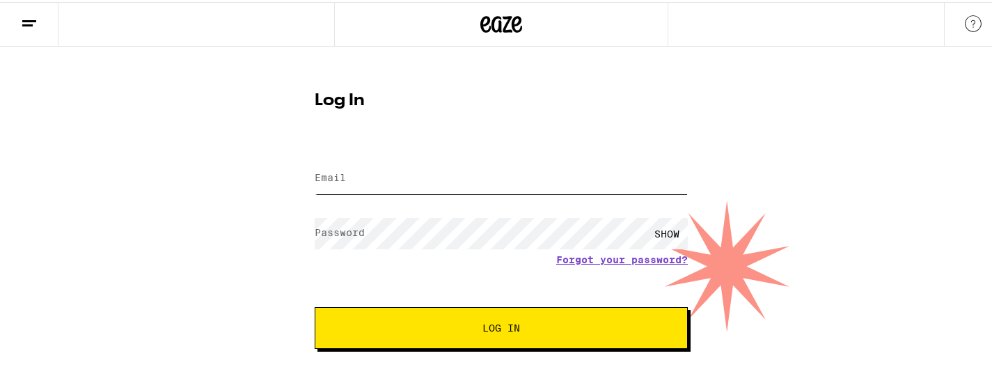
type input "[EMAIL_ADDRESS][DOMAIN_NAME]"
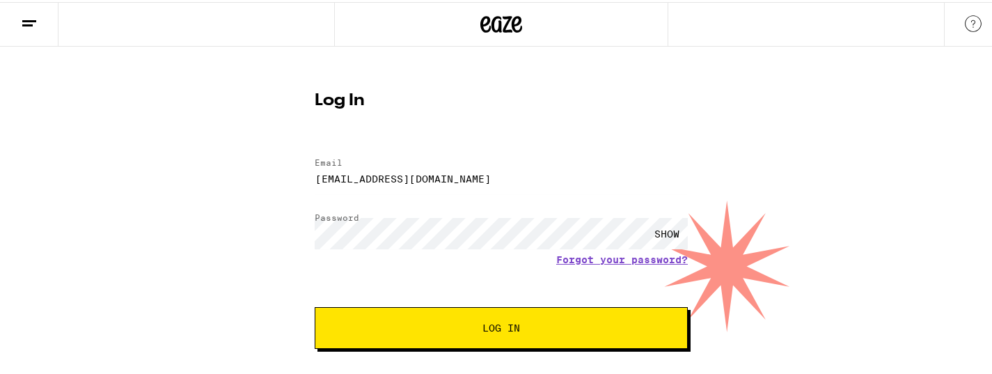
click at [507, 331] on span "Log In" at bounding box center [501, 326] width 38 height 10
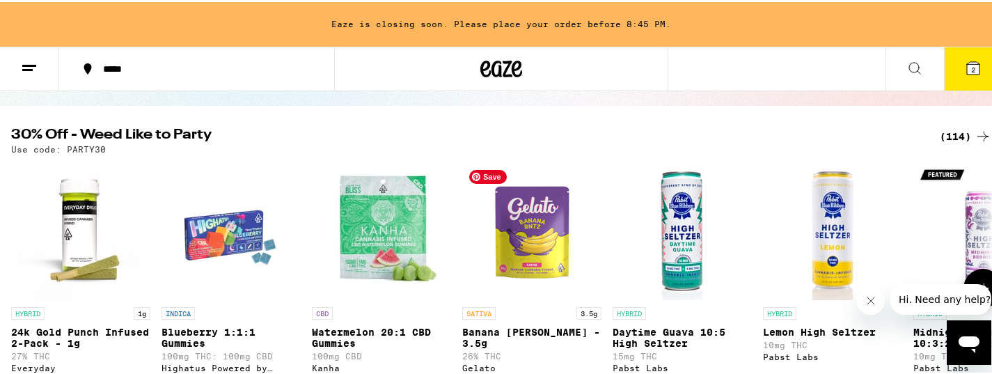
scroll to position [101, 0]
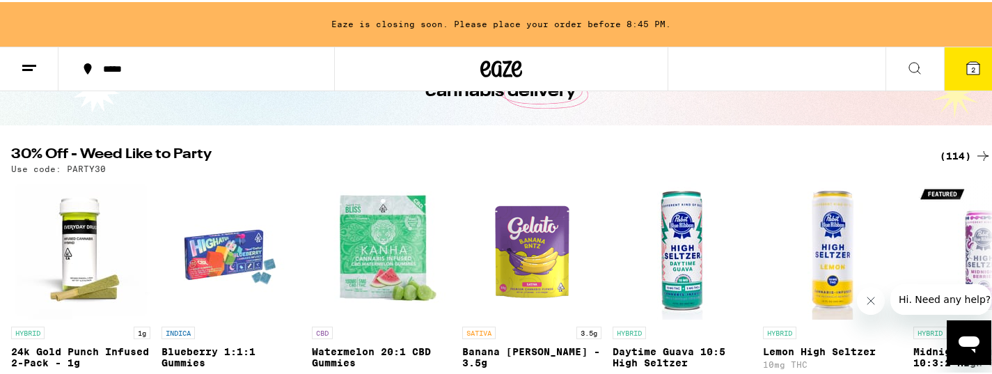
click at [944, 152] on div "(114)" at bounding box center [965, 153] width 51 height 17
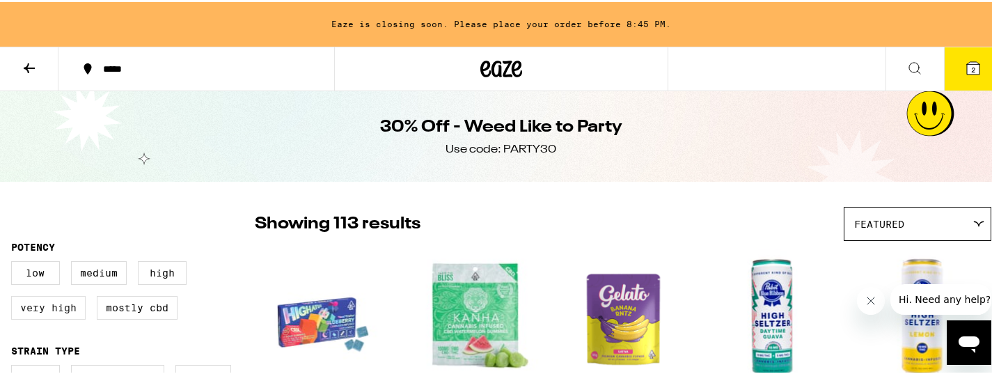
scroll to position [297, 0]
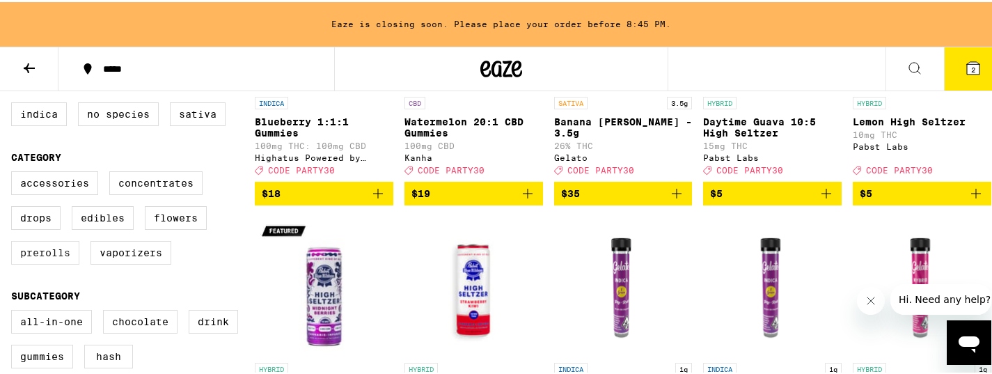
click at [33, 262] on label "Prerolls" at bounding box center [45, 251] width 68 height 24
click at [15, 172] on input "Prerolls" at bounding box center [14, 171] width 1 height 1
checkbox input "true"
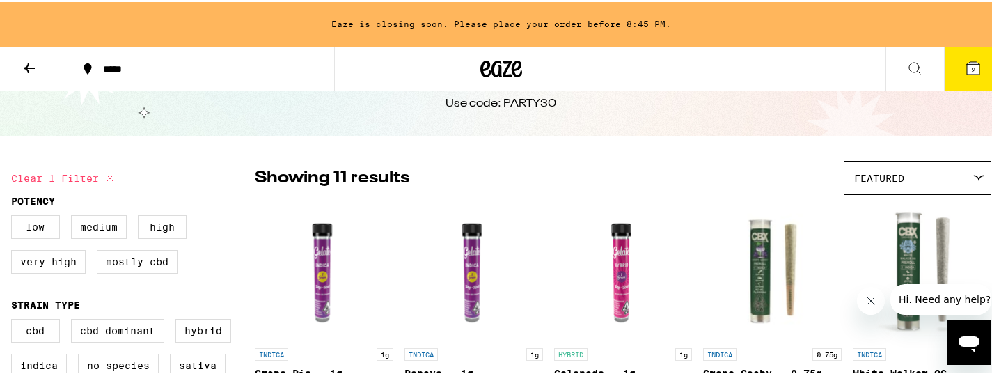
scroll to position [171, 0]
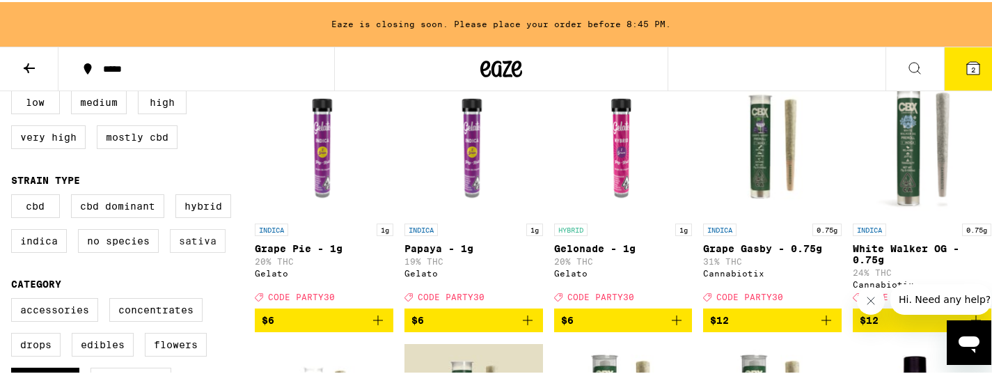
click at [196, 251] on label "Sativa" at bounding box center [198, 239] width 56 height 24
click at [15, 195] on input "Sativa" at bounding box center [14, 194] width 1 height 1
checkbox input "true"
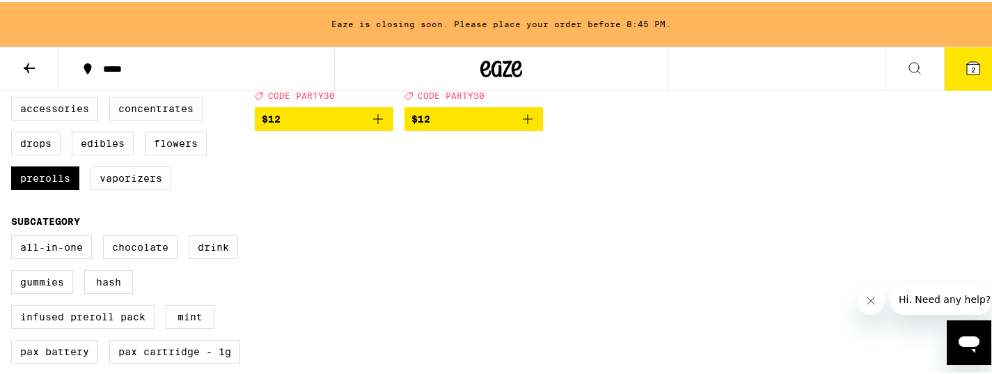
scroll to position [369, 0]
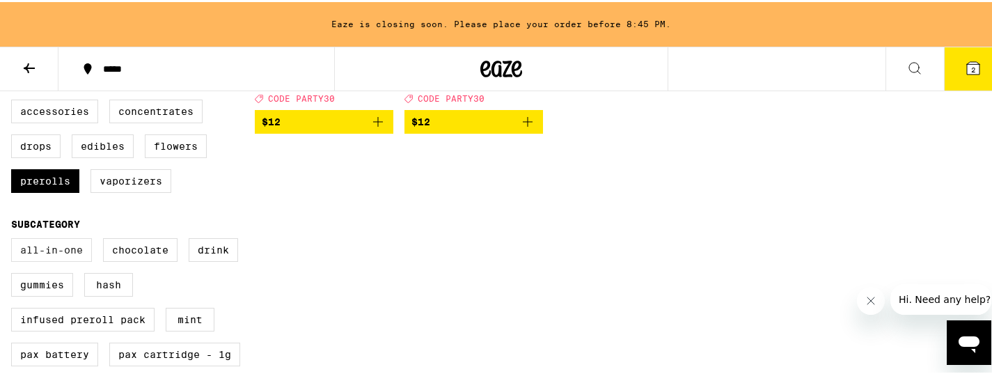
click at [42, 259] on label "All-In-One" at bounding box center [51, 248] width 81 height 24
click at [15, 239] on input "All-In-One" at bounding box center [14, 238] width 1 height 1
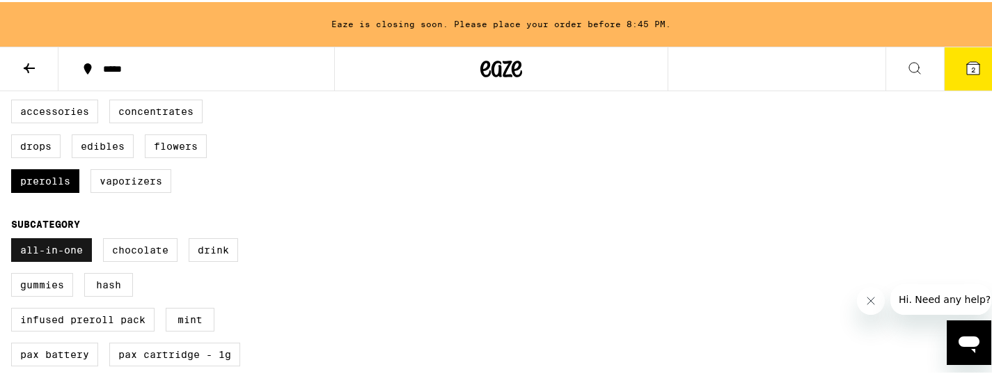
click at [42, 260] on label "All-In-One" at bounding box center [51, 248] width 81 height 24
click at [15, 239] on input "All-In-One" at bounding box center [14, 238] width 1 height 1
checkbox input "false"
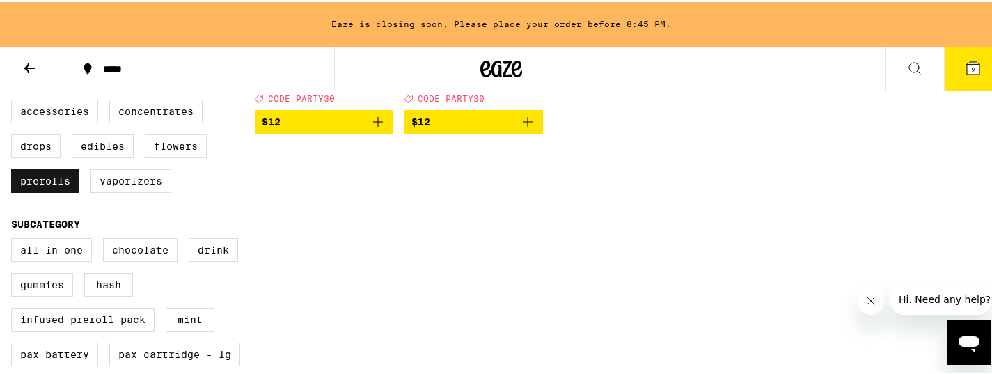
click at [51, 191] on label "Prerolls" at bounding box center [45, 179] width 68 height 24
click at [15, 100] on input "Prerolls" at bounding box center [14, 100] width 1 height 1
checkbox input "false"
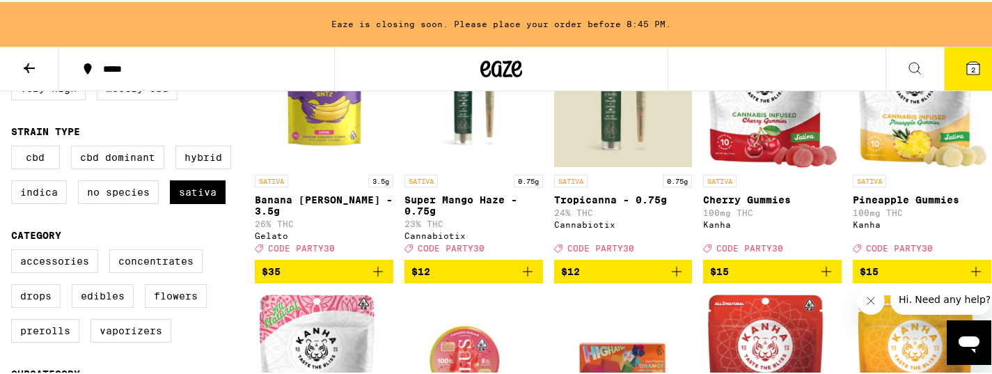
scroll to position [255, 0]
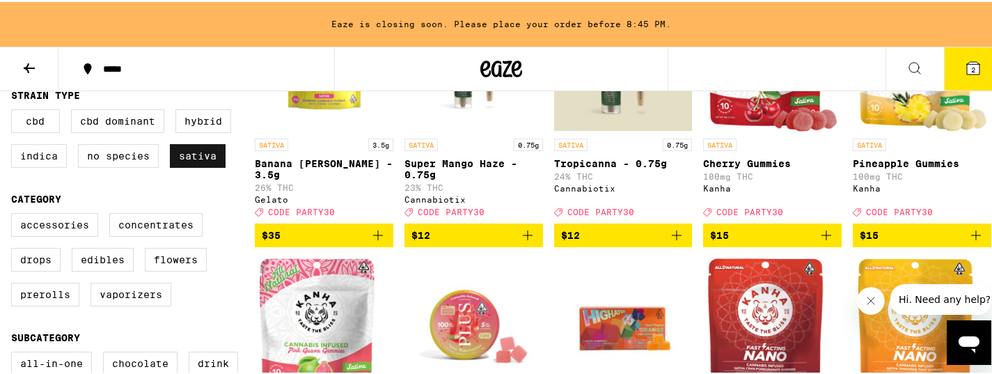
click at [193, 159] on label "Sativa" at bounding box center [198, 154] width 56 height 24
click at [15, 110] on input "Sativa" at bounding box center [14, 109] width 1 height 1
checkbox input "false"
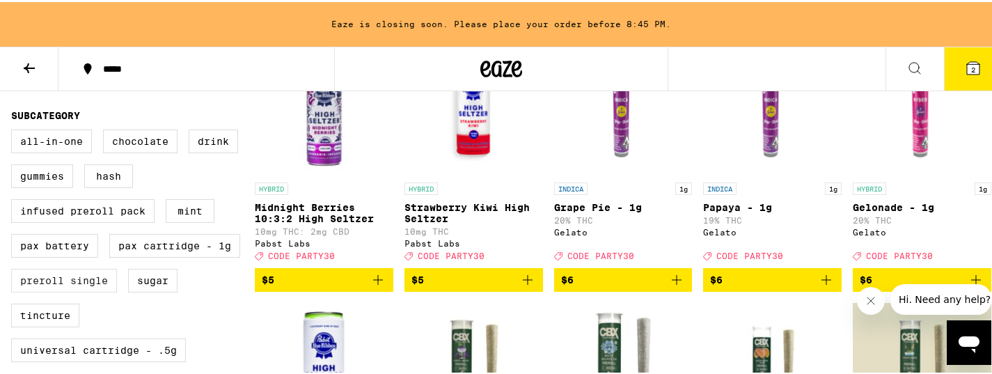
scroll to position [478, 0]
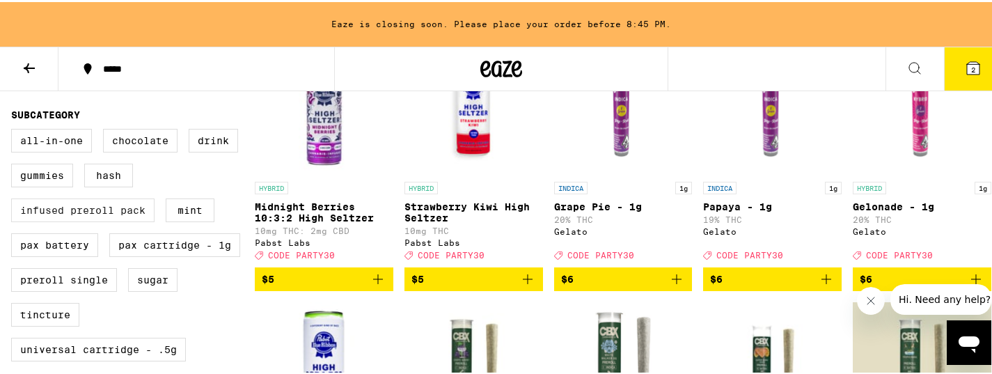
click at [82, 220] on label "Infused Preroll Pack" at bounding box center [82, 208] width 143 height 24
click at [15, 129] on input "Infused Preroll Pack" at bounding box center [14, 129] width 1 height 1
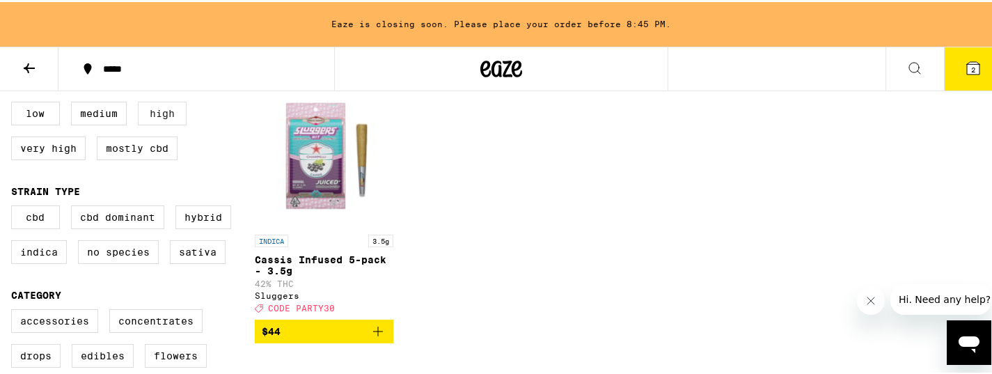
scroll to position [161, 0]
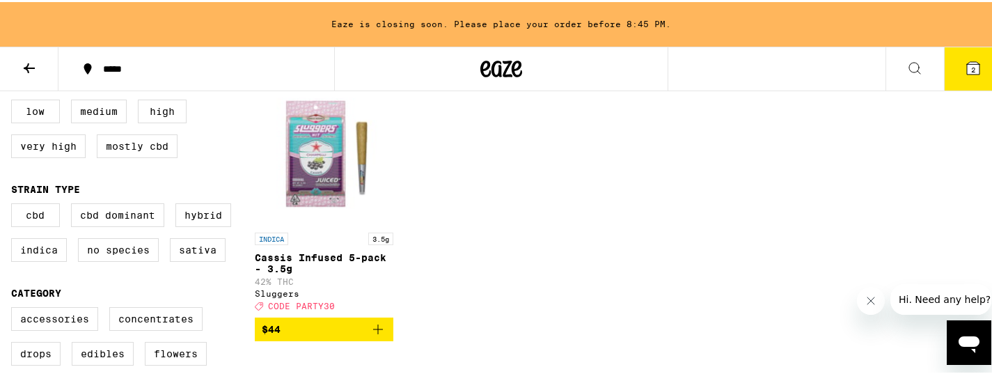
checkbox input "false"
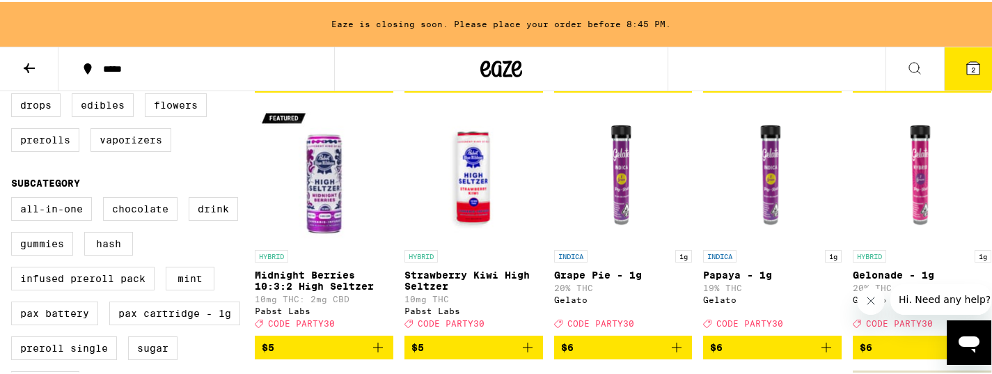
scroll to position [407, 0]
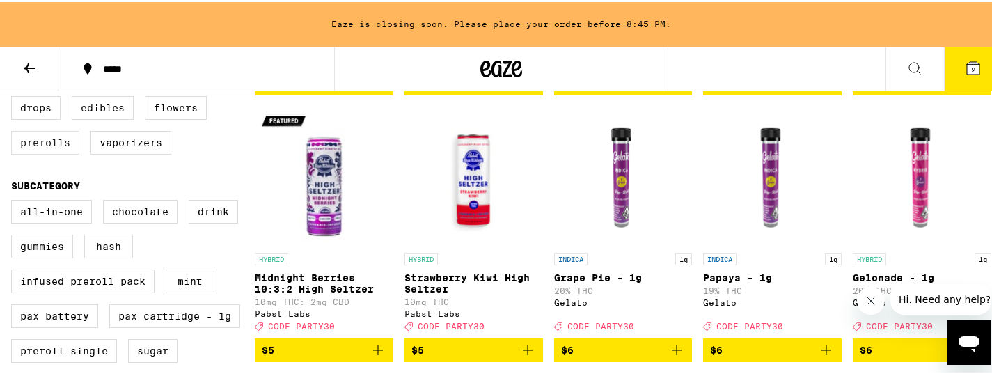
click at [74, 152] on label "Prerolls" at bounding box center [45, 141] width 68 height 24
click at [15, 62] on input "Prerolls" at bounding box center [14, 61] width 1 height 1
checkbox input "true"
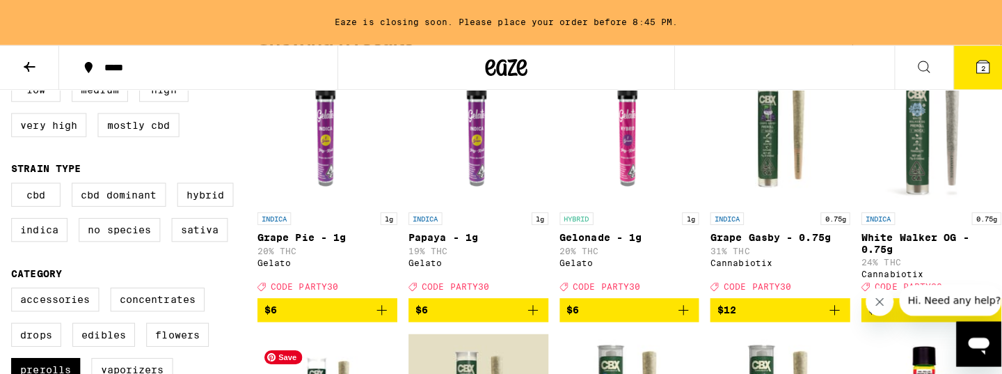
scroll to position [171, 0]
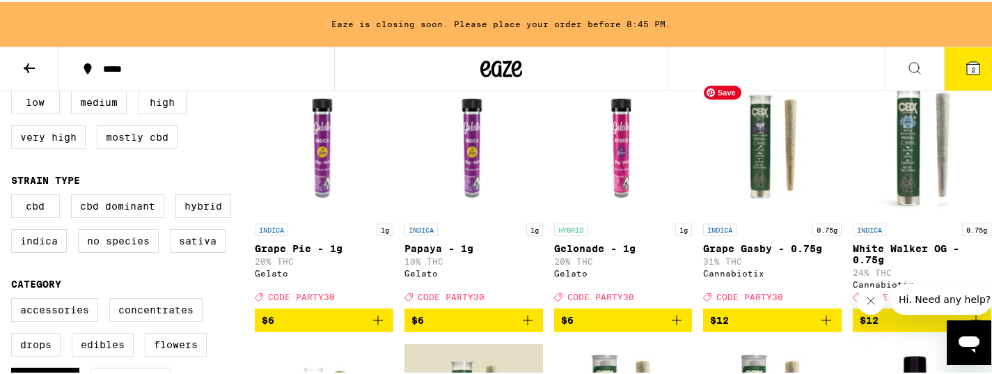
click at [759, 171] on img "Open page for Grape Gasby - 0.75g from Cannabiotix" at bounding box center [772, 144] width 138 height 139
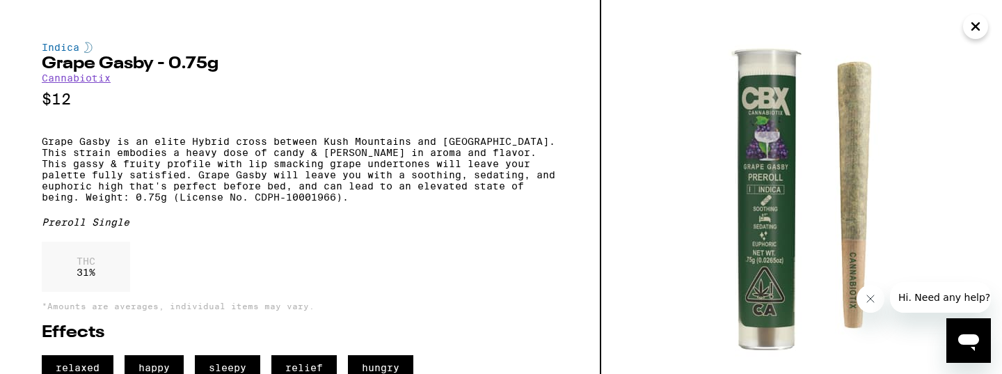
click at [974, 30] on icon "Close" at bounding box center [975, 26] width 17 height 21
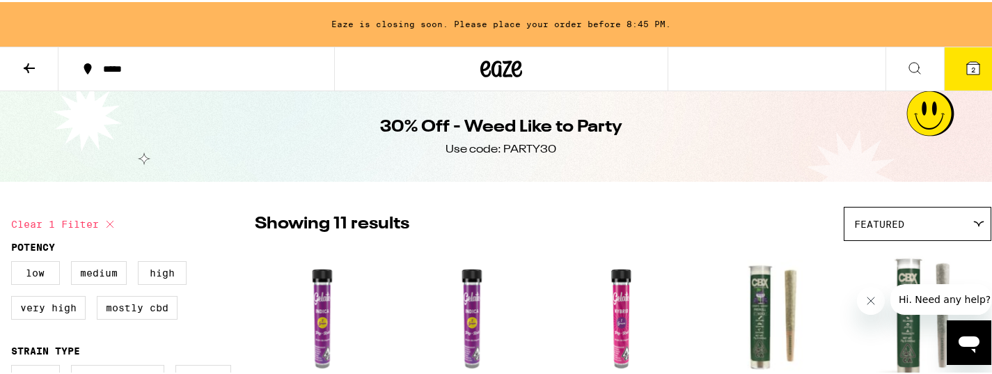
click at [496, 70] on icon at bounding box center [501, 66] width 42 height 25
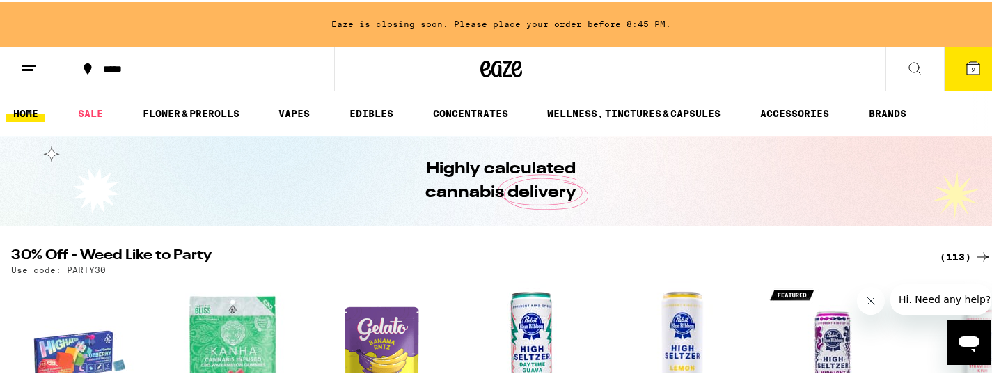
click at [963, 78] on button "2" at bounding box center [973, 66] width 58 height 43
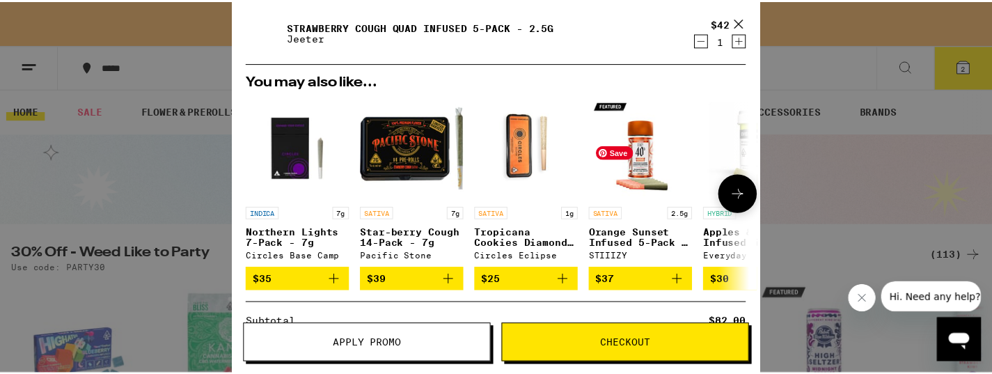
scroll to position [132, 0]
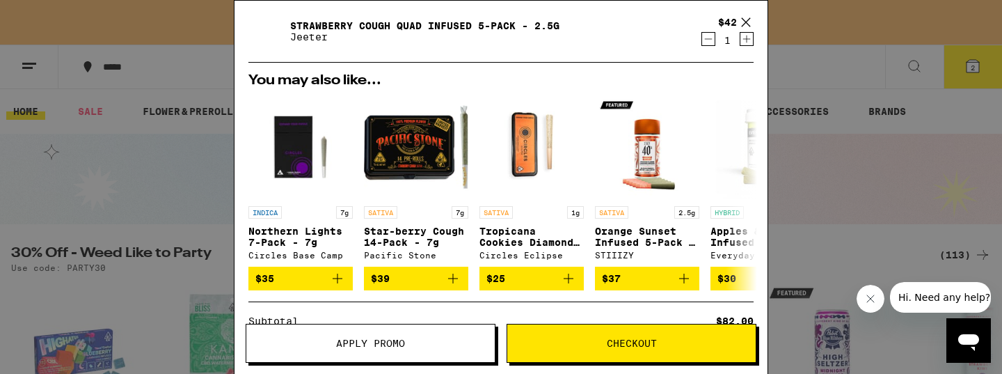
click at [743, 22] on icon at bounding box center [746, 22] width 21 height 21
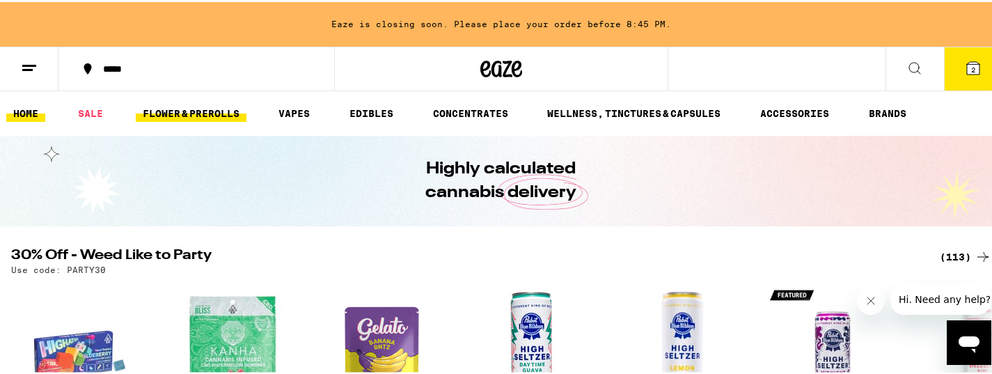
click at [223, 113] on link "FLOWER & PREROLLS" at bounding box center [191, 111] width 111 height 17
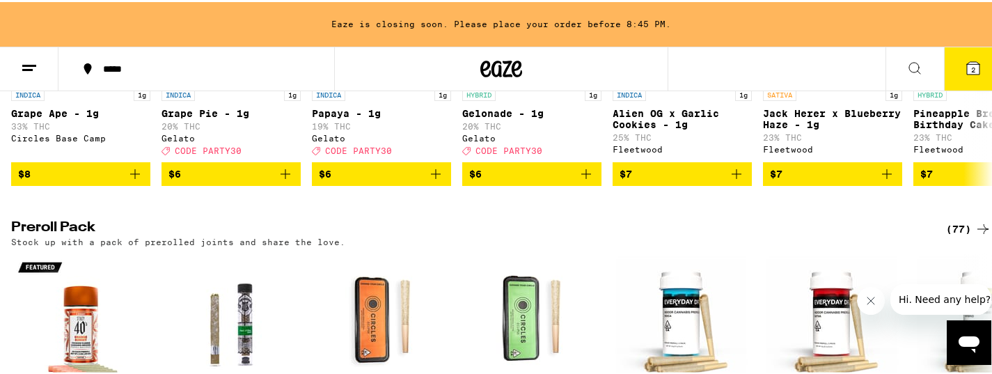
scroll to position [982, 0]
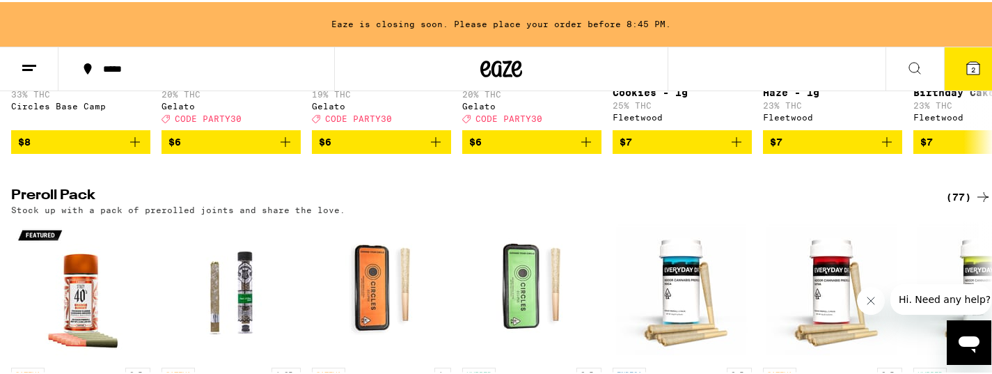
click at [946, 203] on div "(77)" at bounding box center [968, 195] width 45 height 17
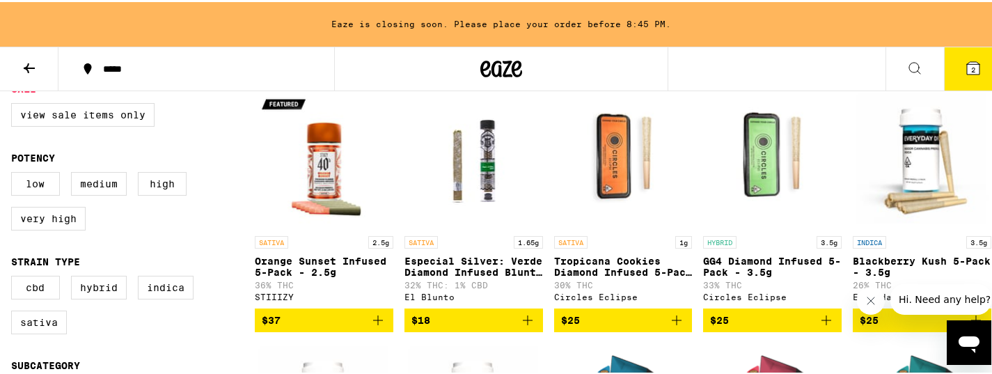
scroll to position [168, 0]
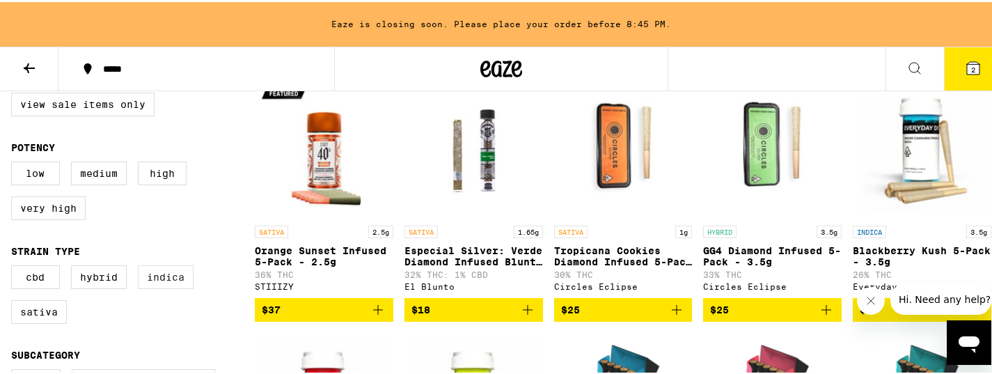
click at [186, 287] on label "Indica" at bounding box center [166, 275] width 56 height 24
click at [15, 266] on input "Indica" at bounding box center [14, 265] width 1 height 1
checkbox input "true"
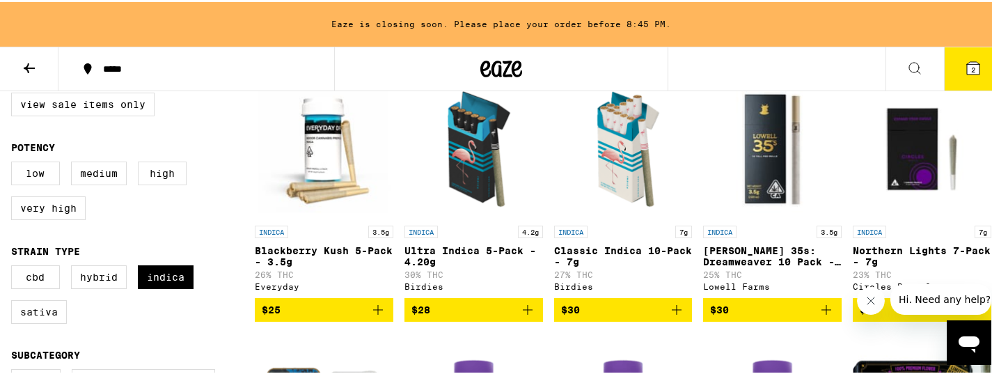
click at [308, 316] on span "$25" at bounding box center [324, 307] width 125 height 17
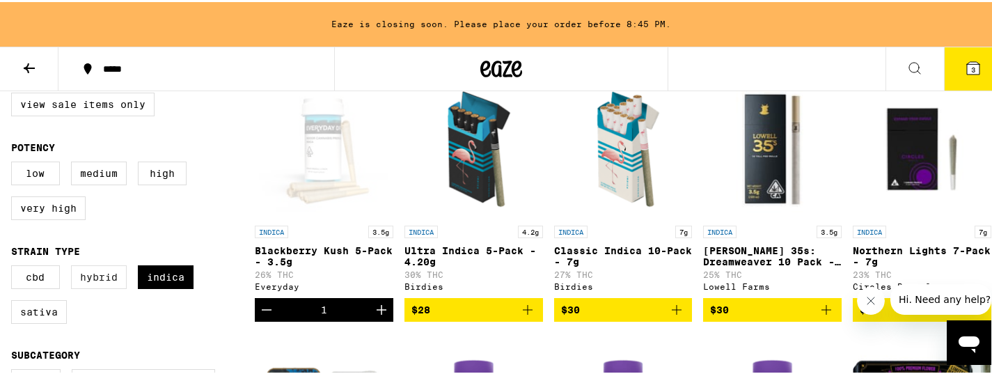
click at [109, 283] on label "Hybrid" at bounding box center [99, 275] width 56 height 24
click at [169, 287] on label "Indica" at bounding box center [166, 275] width 56 height 24
click at [95, 286] on label "Hybrid" at bounding box center [99, 275] width 56 height 24
click at [15, 266] on input "Hybrid" at bounding box center [14, 265] width 1 height 1
checkbox input "true"
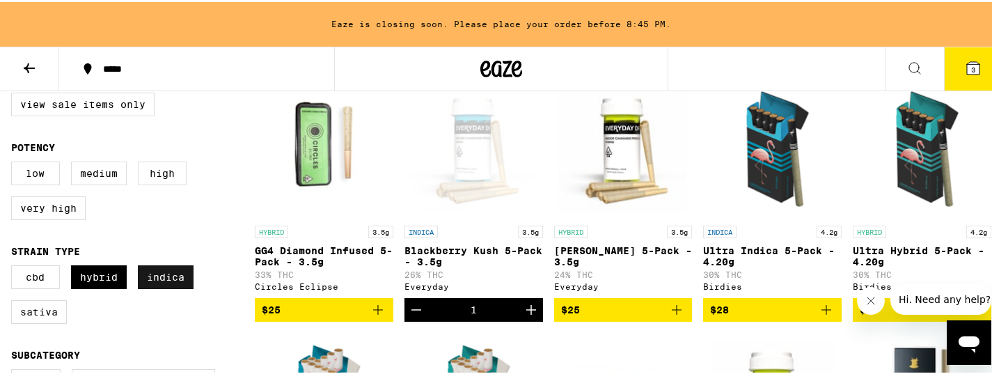
click at [155, 287] on label "Indica" at bounding box center [166, 275] width 56 height 24
click at [15, 266] on input "Indica" at bounding box center [14, 265] width 1 height 1
checkbox input "false"
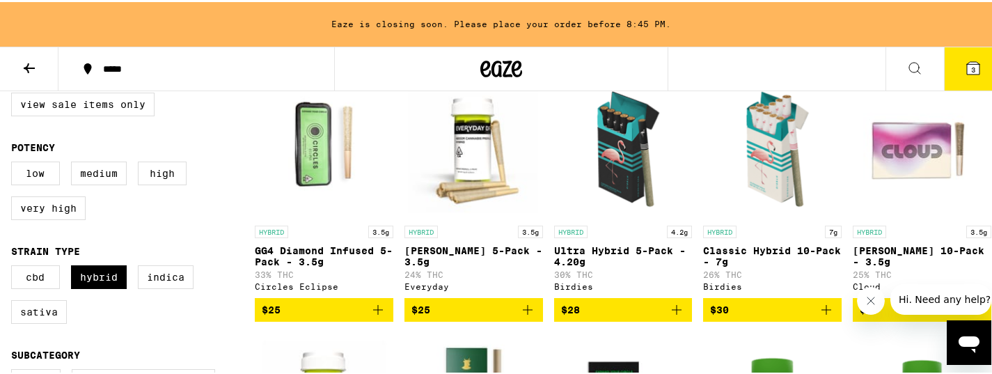
click at [431, 316] on span "$25" at bounding box center [473, 307] width 125 height 17
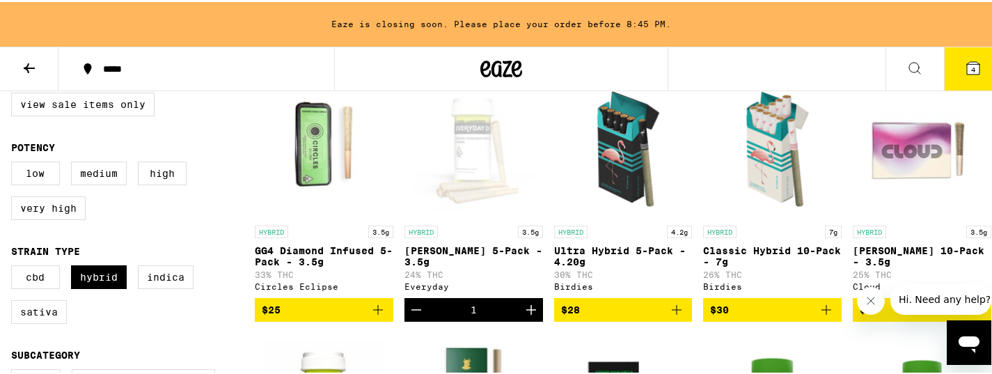
click at [418, 316] on icon "Decrement" at bounding box center [416, 307] width 17 height 17
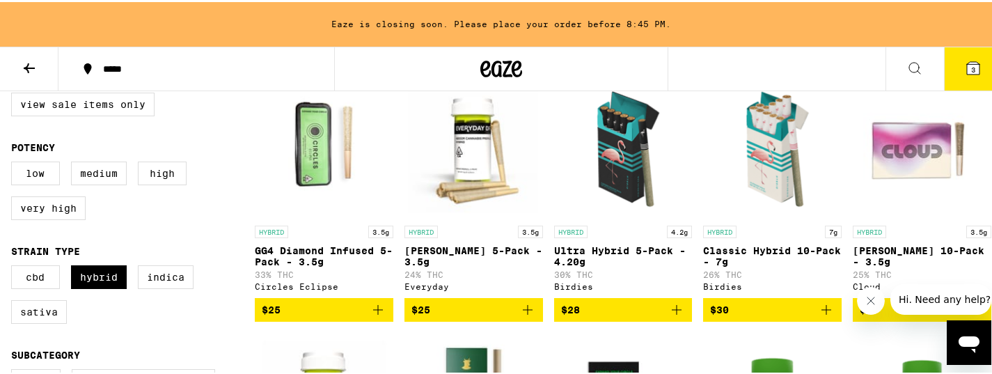
click at [444, 316] on span "$25" at bounding box center [473, 307] width 125 height 17
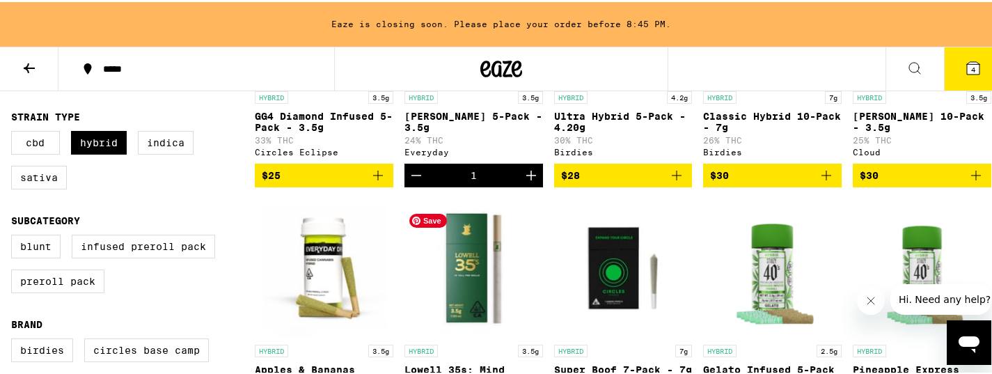
scroll to position [372, 0]
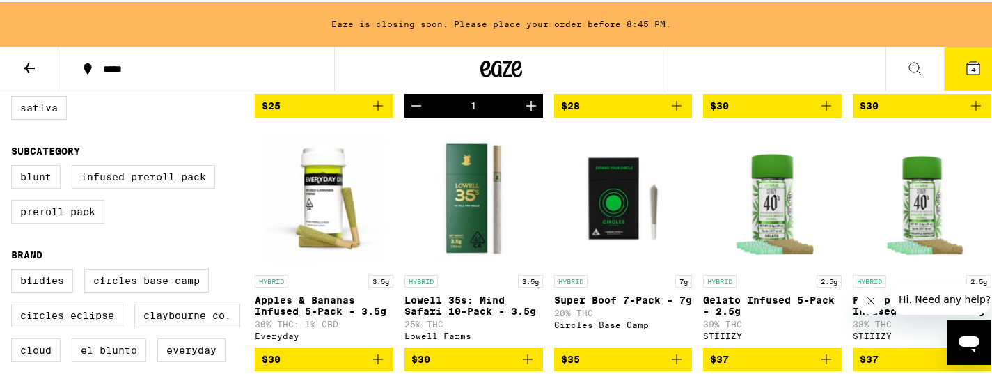
click at [408, 112] on icon "Decrement" at bounding box center [416, 103] width 17 height 17
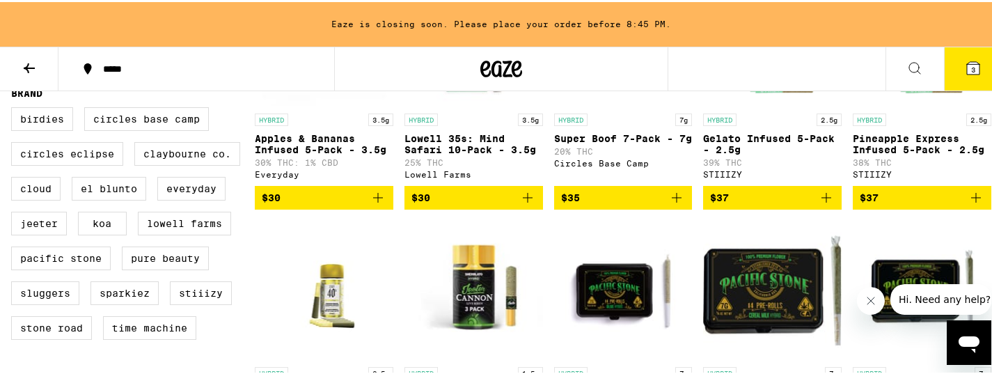
scroll to position [544, 0]
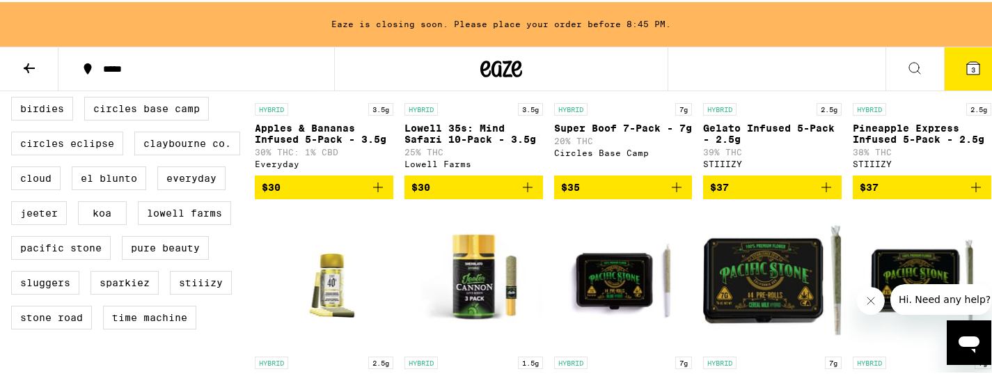
click at [300, 193] on span "$30" at bounding box center [324, 185] width 125 height 17
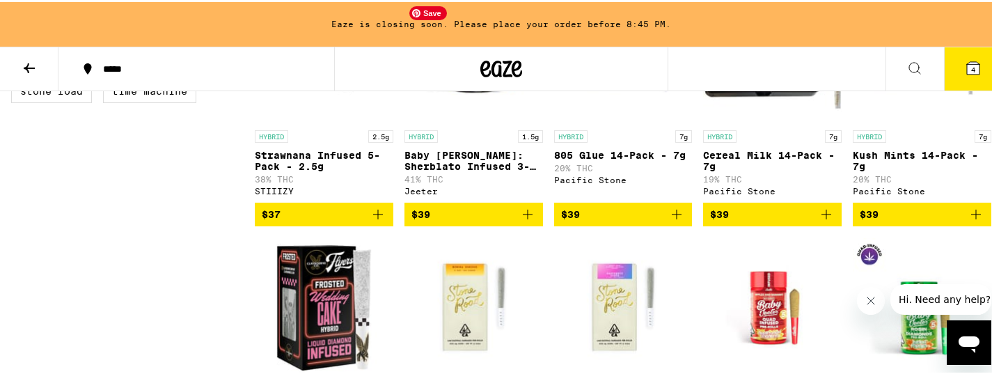
scroll to position [835, 0]
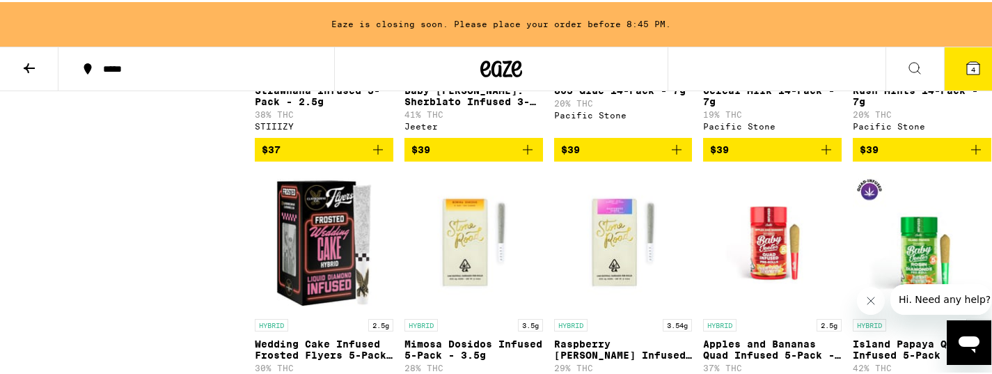
click at [356, 156] on span "$37" at bounding box center [324, 147] width 125 height 17
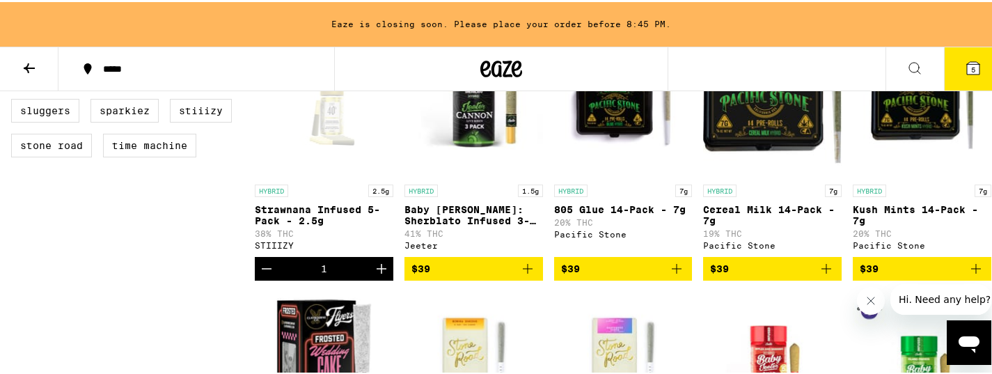
scroll to position [594, 0]
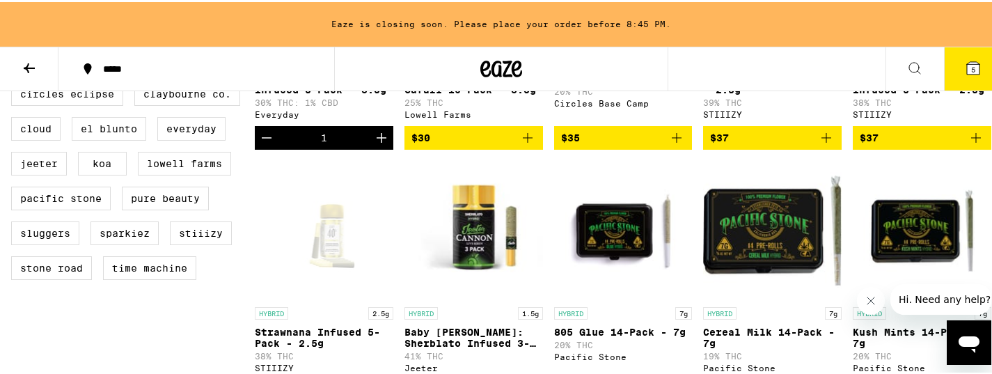
click at [271, 144] on icon "Decrement" at bounding box center [266, 135] width 17 height 17
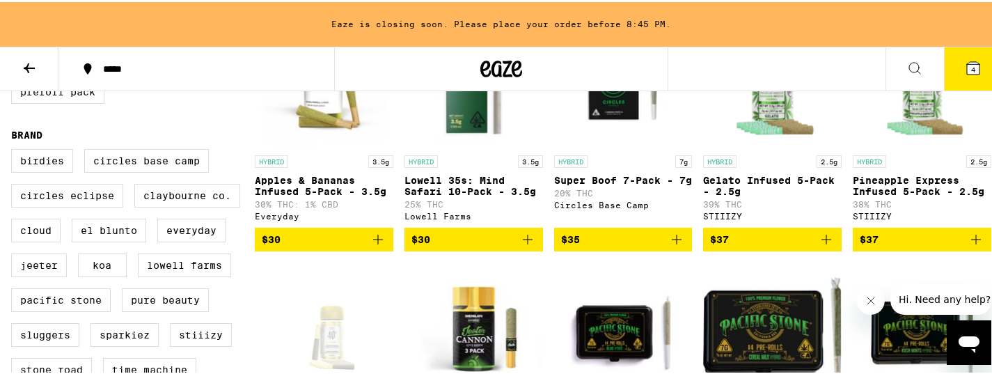
scroll to position [486, 0]
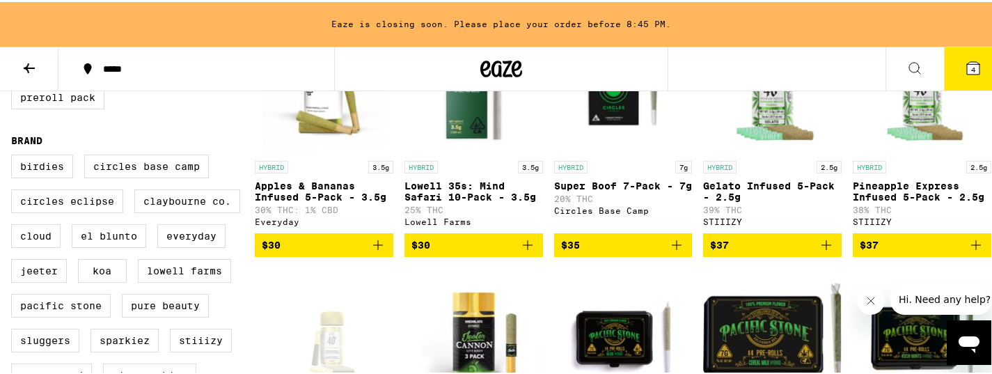
click at [316, 255] on button "$30" at bounding box center [324, 243] width 138 height 24
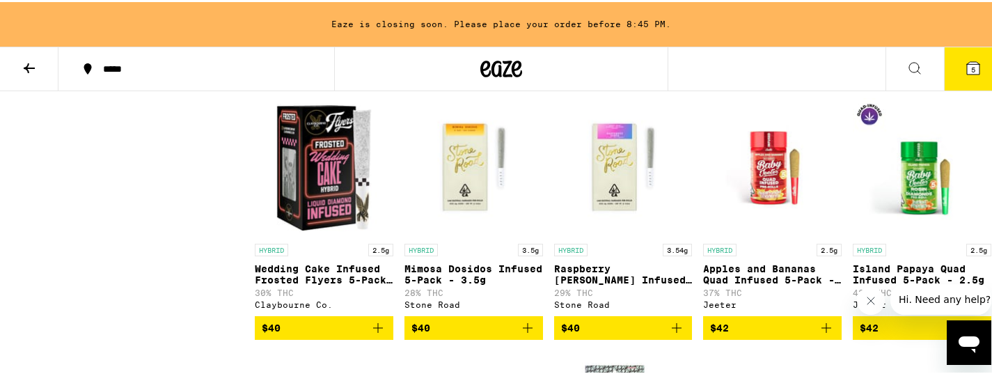
scroll to position [772, 0]
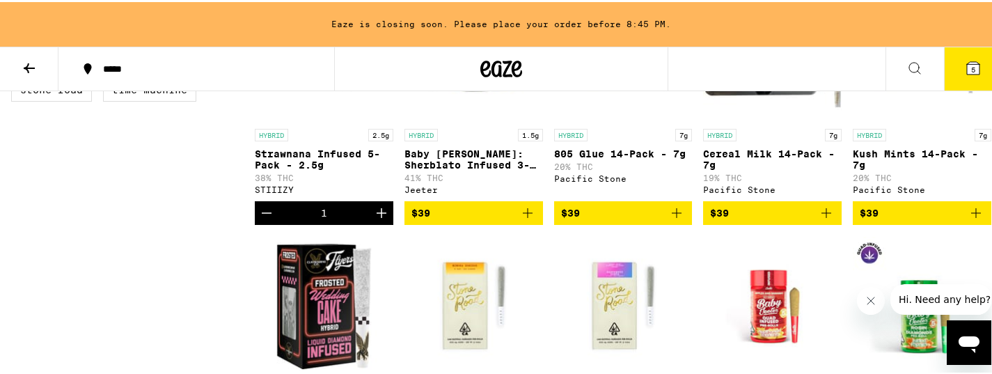
click at [270, 219] on icon "Decrement" at bounding box center [266, 211] width 17 height 17
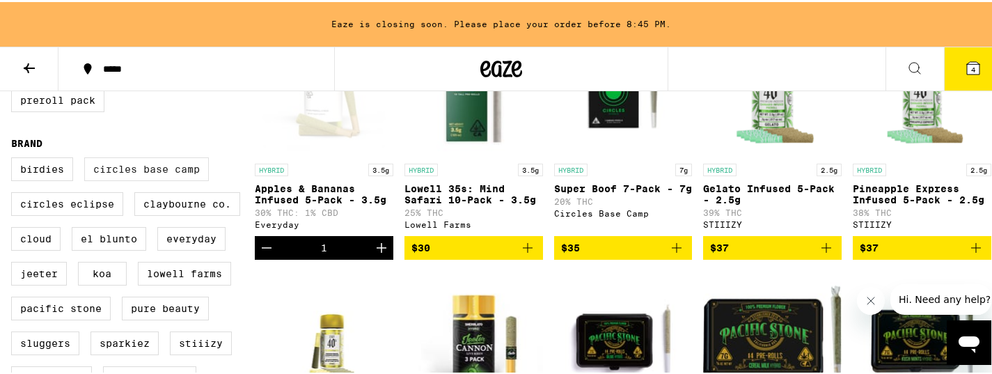
scroll to position [227, 0]
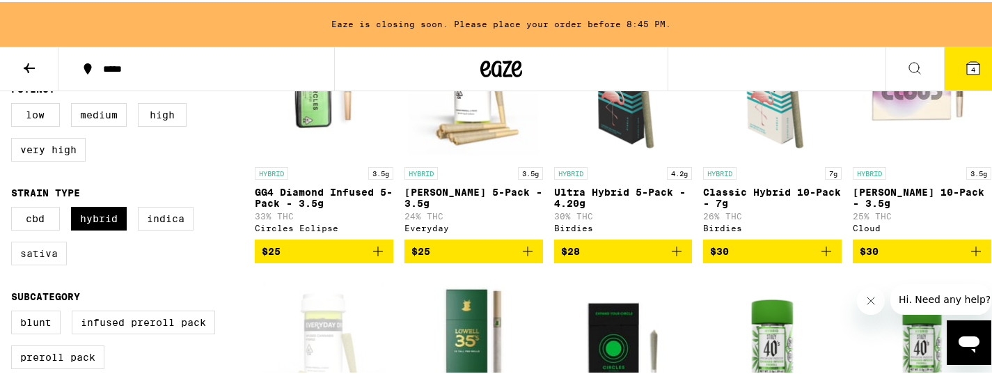
click at [55, 263] on label "Sativa" at bounding box center [39, 251] width 56 height 24
click at [15, 207] on input "Sativa" at bounding box center [14, 207] width 1 height 1
checkbox input "true"
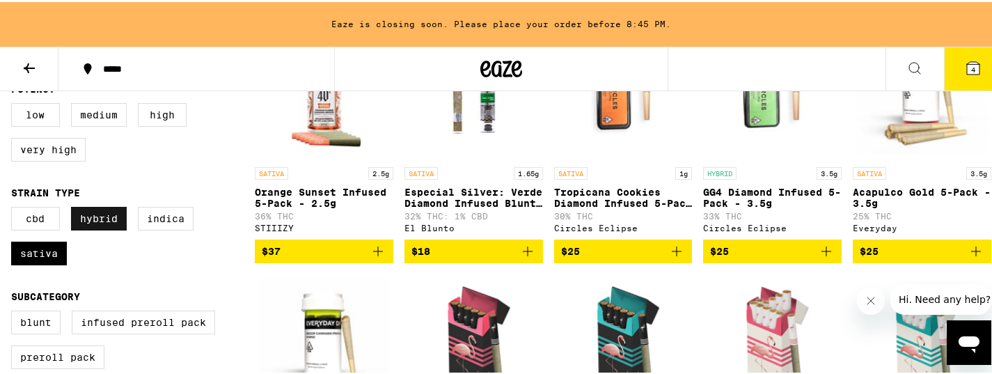
click at [110, 226] on label "Hybrid" at bounding box center [99, 217] width 56 height 24
click at [15, 207] on input "Hybrid" at bounding box center [14, 207] width 1 height 1
checkbox input "false"
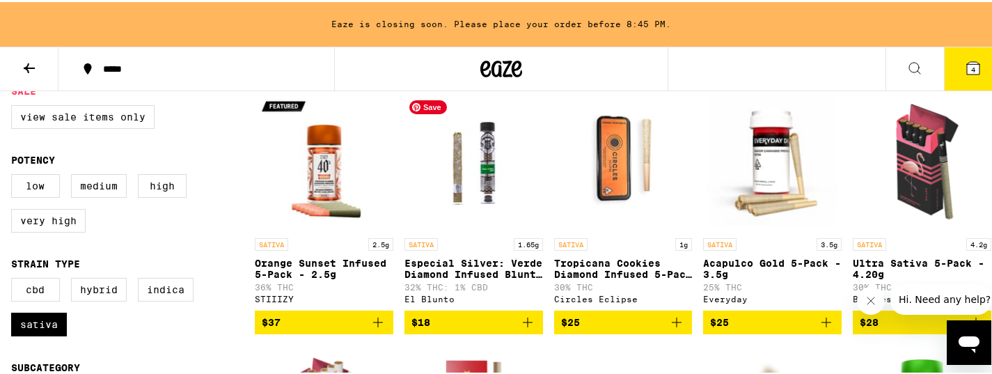
scroll to position [157, 0]
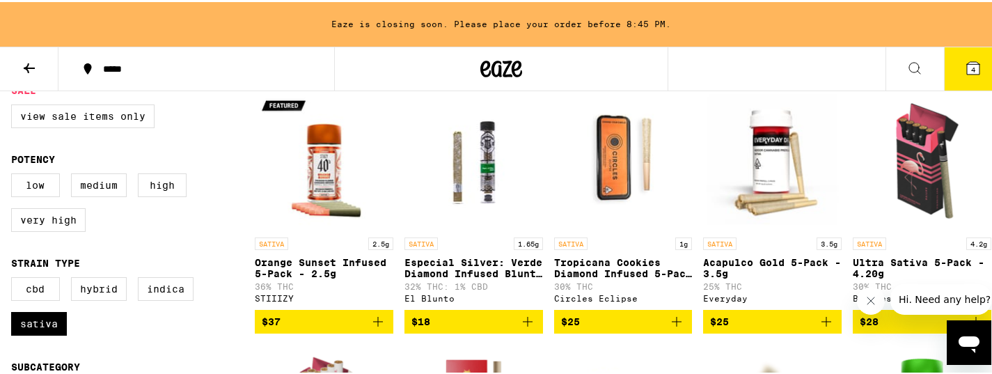
click at [350, 328] on span "$37" at bounding box center [324, 319] width 125 height 17
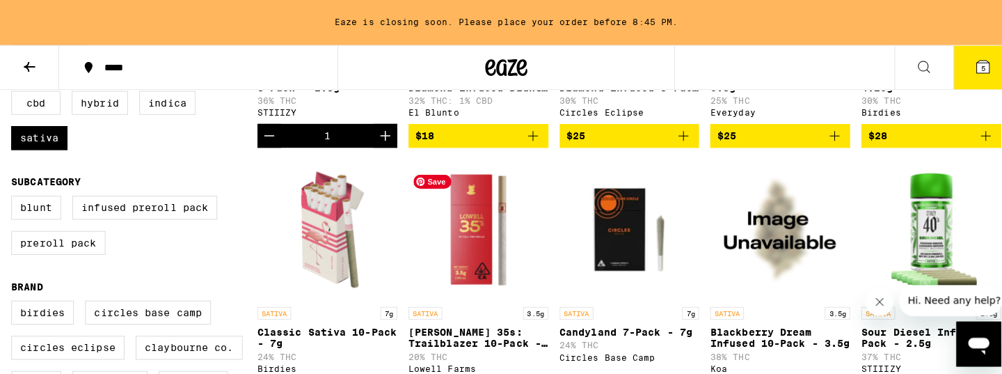
scroll to position [377, 0]
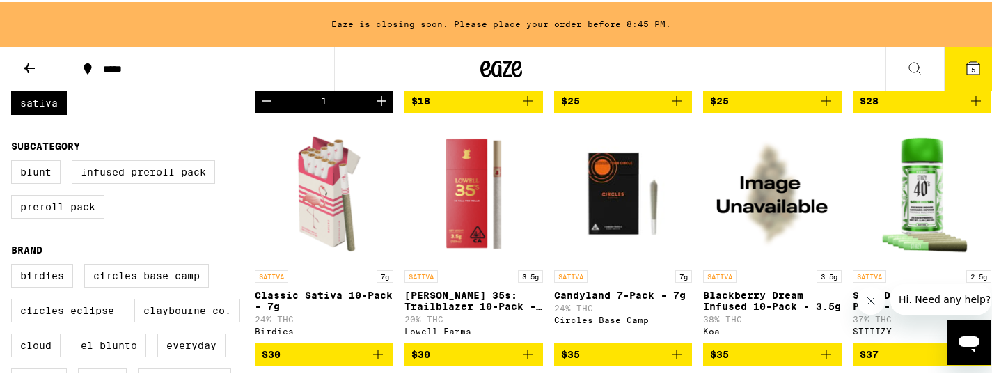
click at [971, 63] on span "5" at bounding box center [973, 67] width 4 height 8
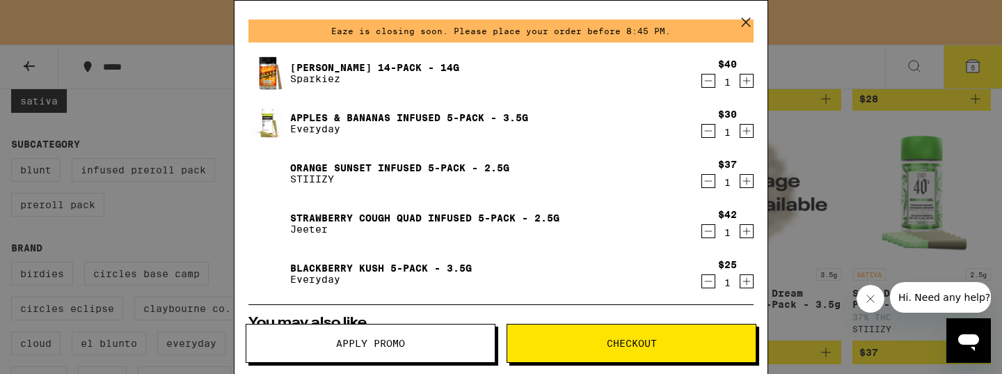
scroll to position [1, 0]
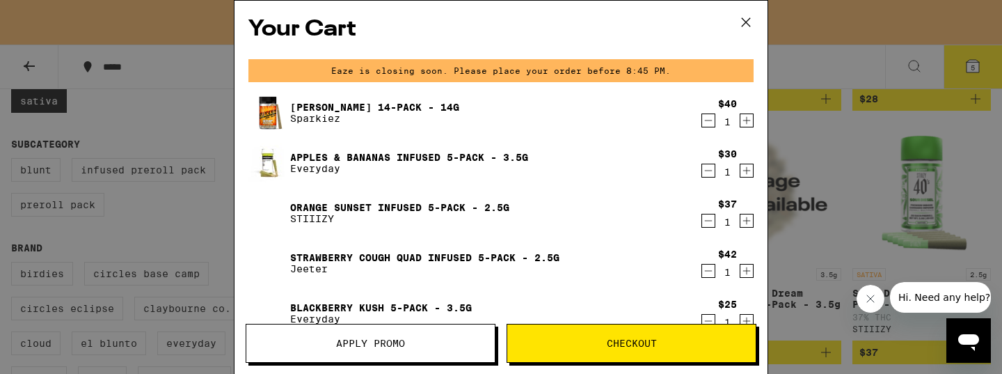
click at [702, 268] on icon "Decrement" at bounding box center [708, 270] width 13 height 17
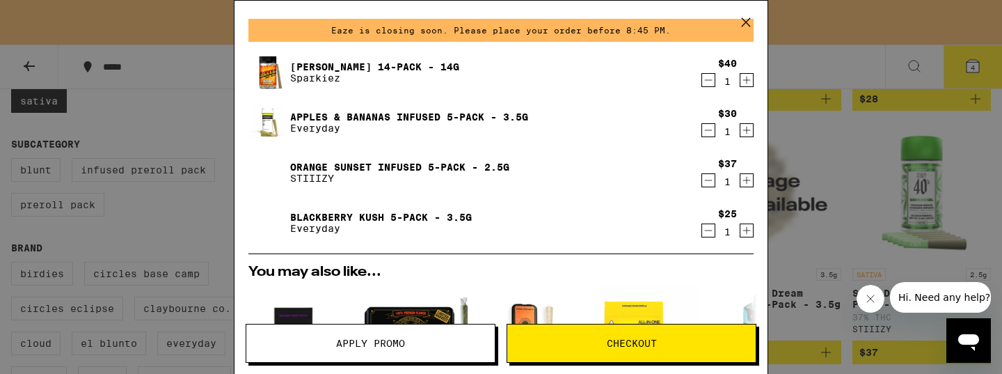
scroll to position [51, 0]
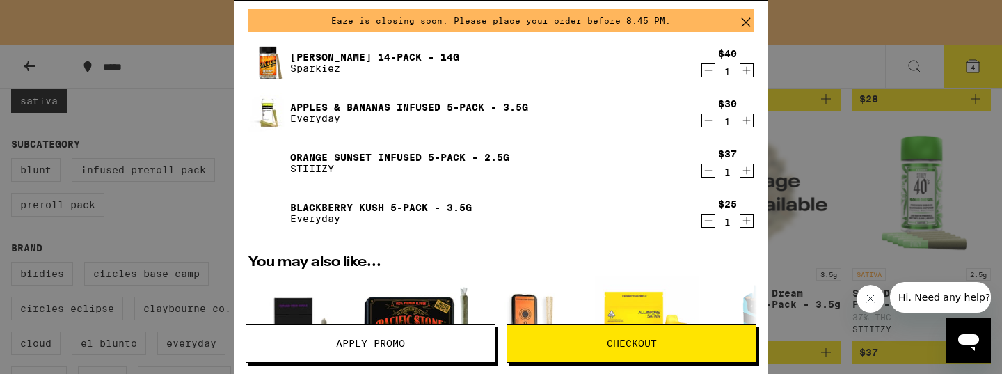
click at [702, 218] on icon "Decrement" at bounding box center [708, 220] width 13 height 17
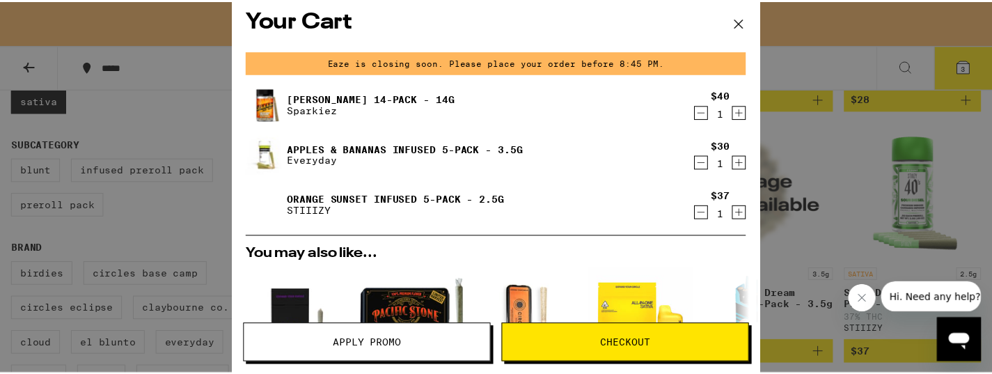
scroll to position [0, 0]
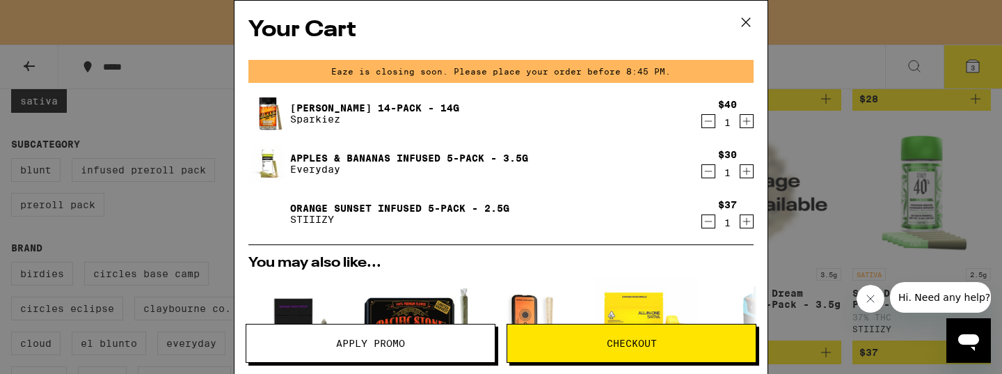
click at [743, 23] on icon at bounding box center [746, 22] width 21 height 21
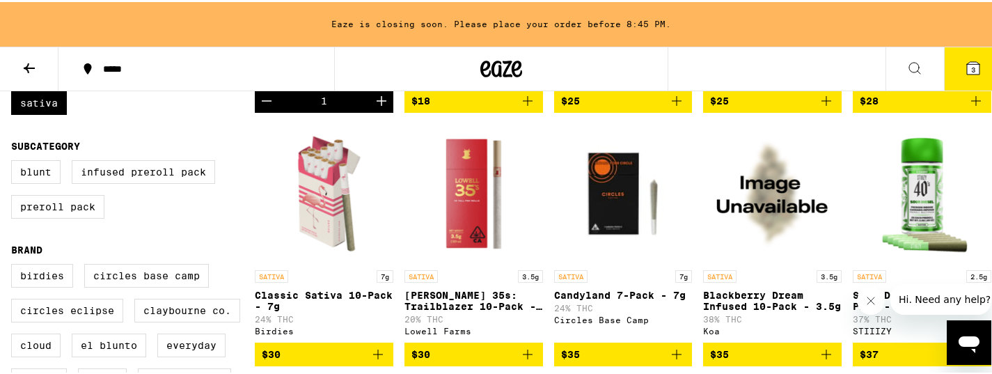
click at [521, 66] on div at bounding box center [501, 67] width 334 height 45
click at [494, 66] on icon at bounding box center [501, 66] width 21 height 17
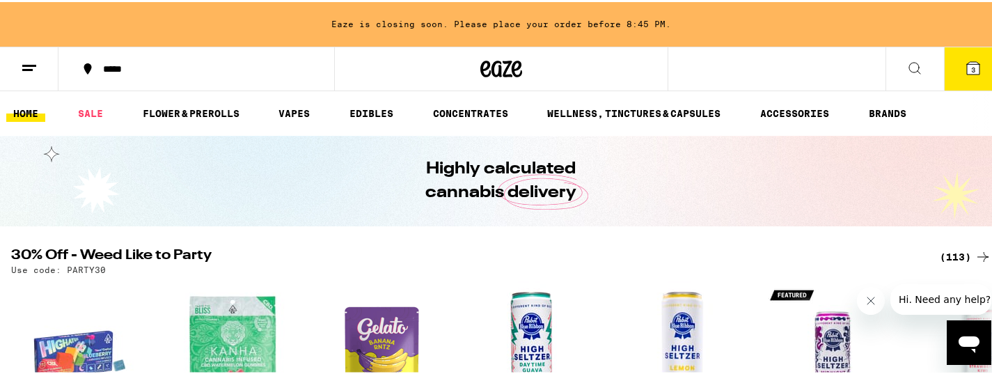
scroll to position [3, 0]
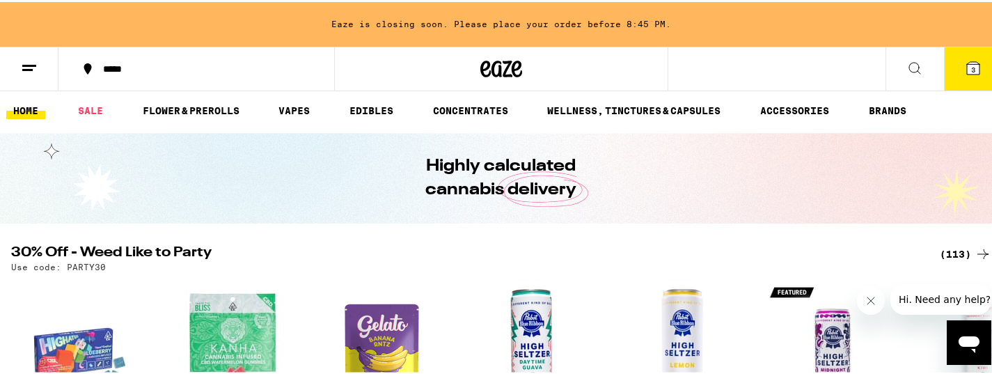
click at [965, 67] on icon at bounding box center [973, 66] width 17 height 17
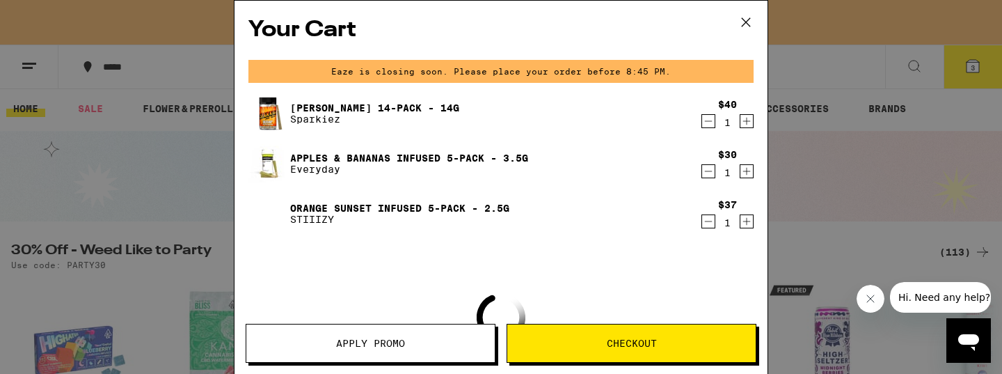
click at [392, 347] on span "Apply Promo" at bounding box center [370, 343] width 69 height 10
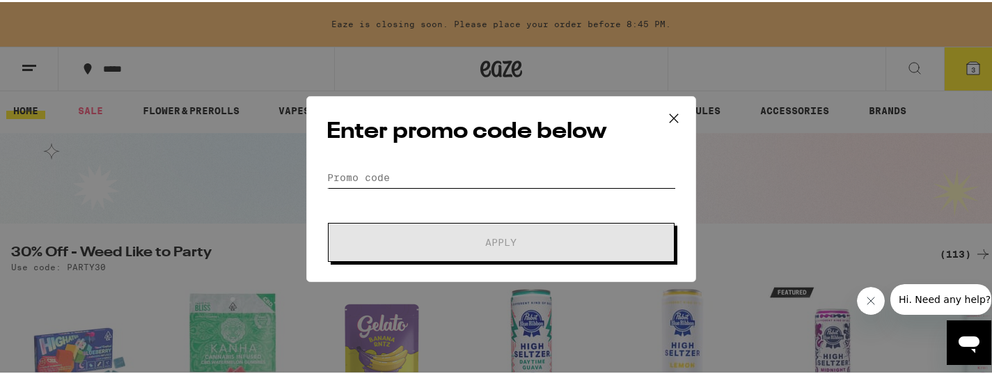
click at [414, 175] on input "Promo Code" at bounding box center [500, 175] width 349 height 21
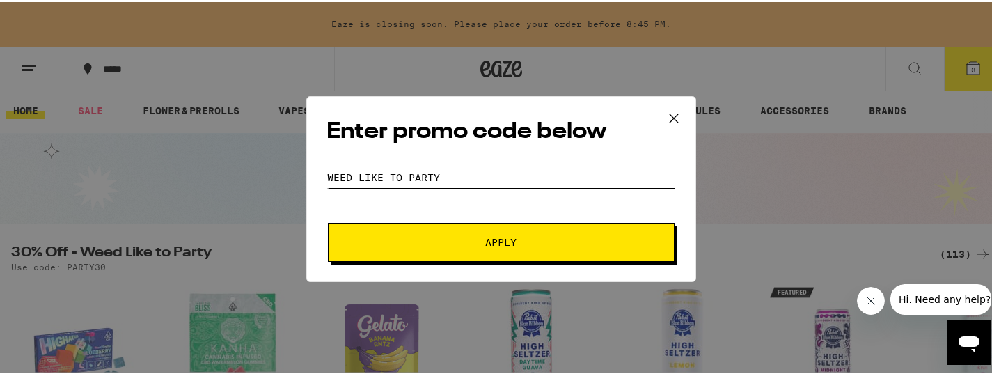
type input "Weed like to party"
click at [328, 221] on button "Apply" at bounding box center [501, 240] width 347 height 39
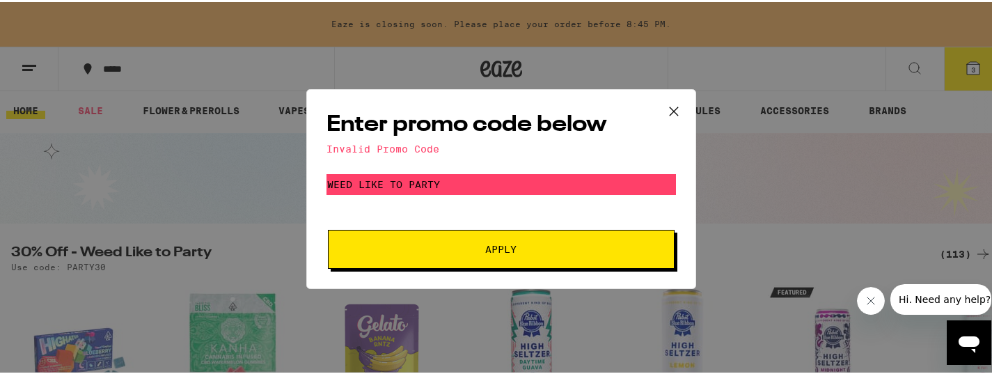
click at [679, 107] on icon at bounding box center [673, 109] width 21 height 21
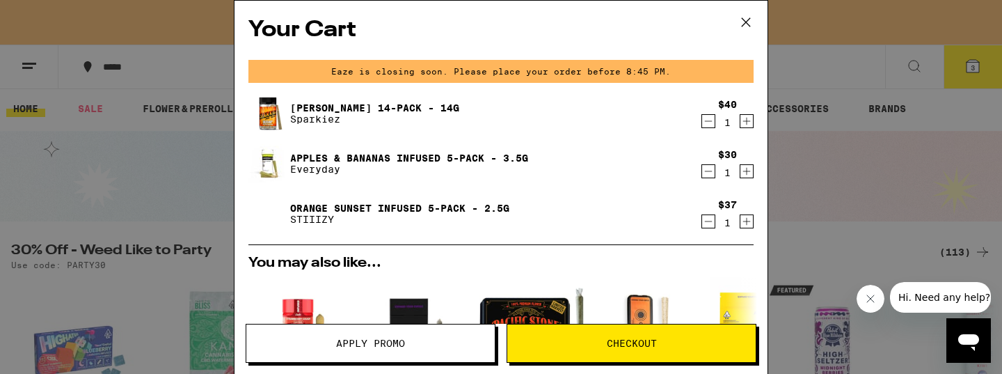
scroll to position [352, 0]
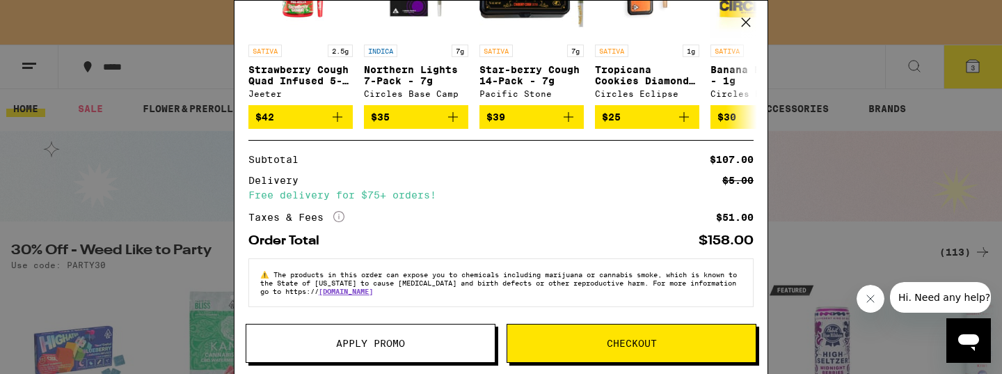
click at [663, 345] on span "Checkout" at bounding box center [631, 343] width 248 height 10
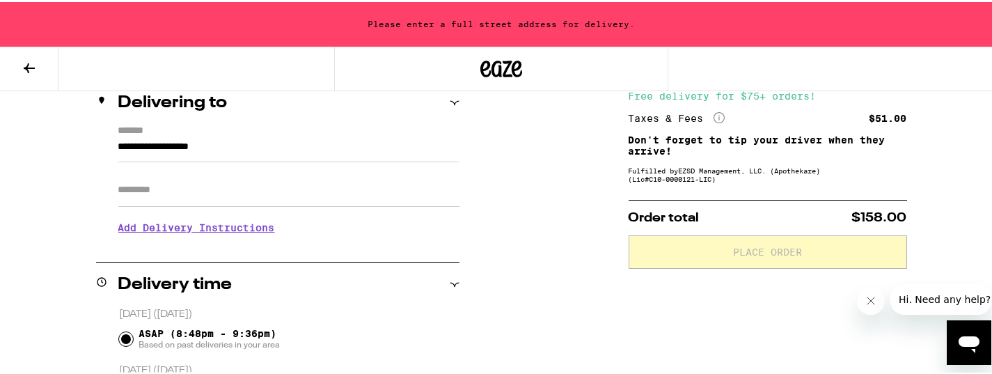
scroll to position [138, 0]
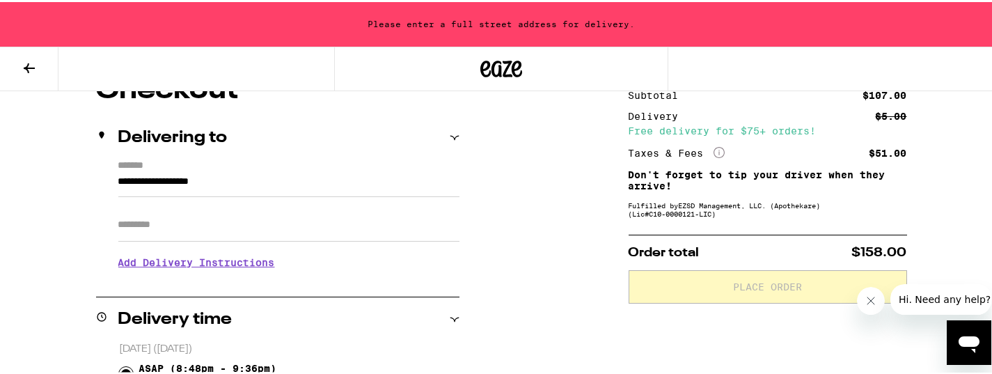
click at [118, 179] on input "**********" at bounding box center [288, 183] width 341 height 24
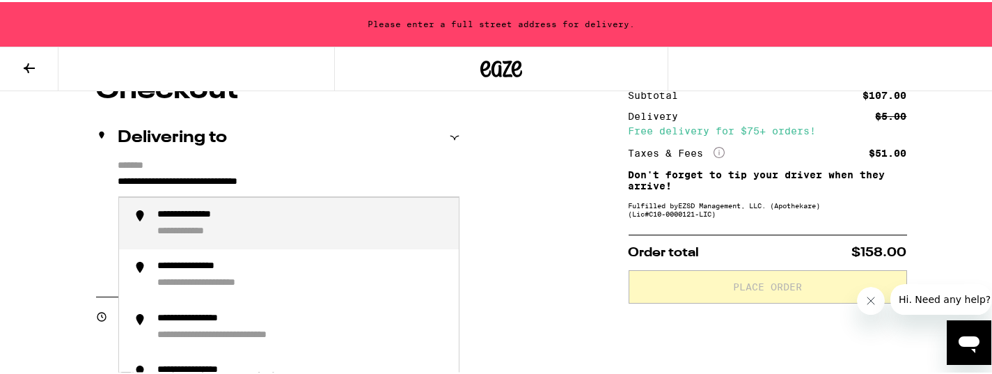
click at [225, 225] on div "**********" at bounding box center [303, 222] width 290 height 30
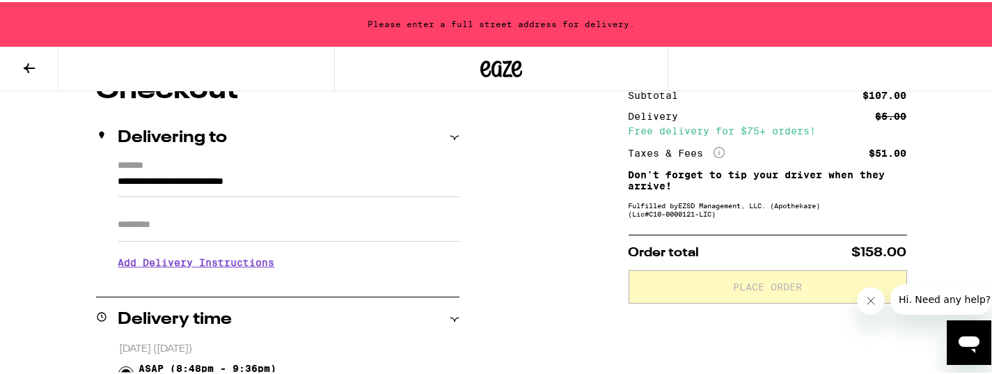
type input "**********"
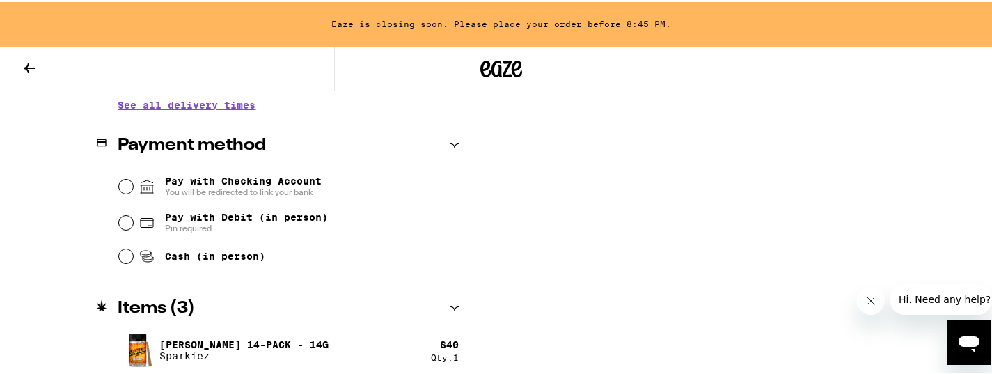
scroll to position [569, 0]
click at [244, 220] on span "Pay with Debit (in person)" at bounding box center [246, 214] width 163 height 11
click at [133, 220] on input "Pay with Debit (in person) Pin required" at bounding box center [126, 221] width 14 height 14
radio input "true"
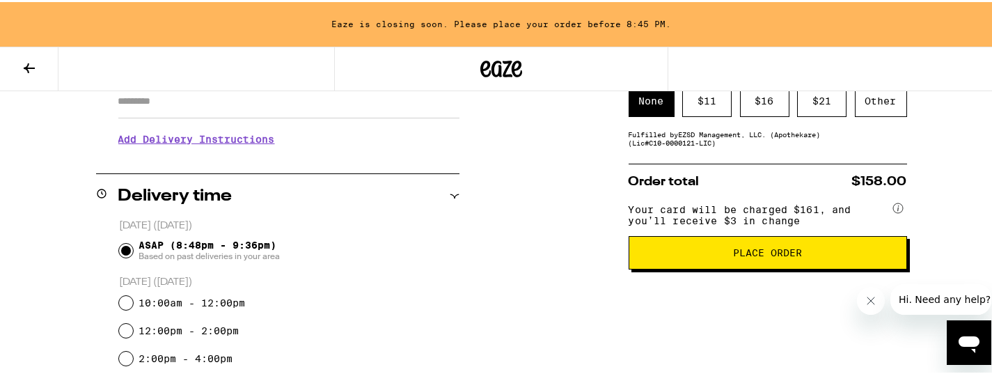
scroll to position [165, 0]
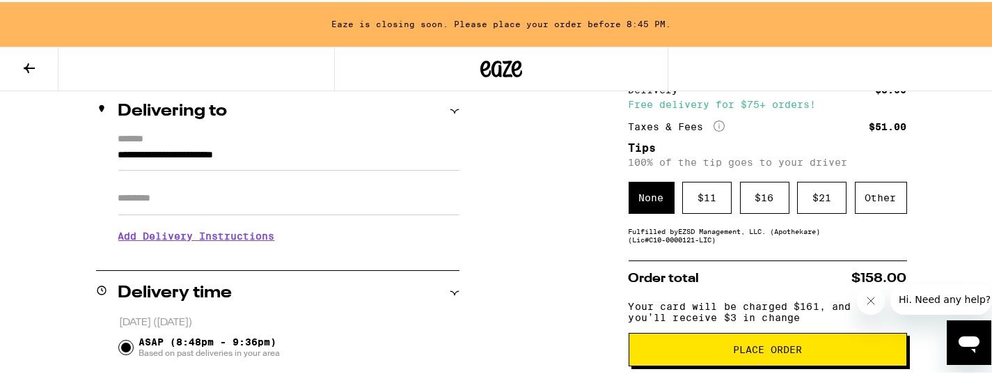
click at [763, 352] on span "Place Order" at bounding box center [767, 347] width 69 height 10
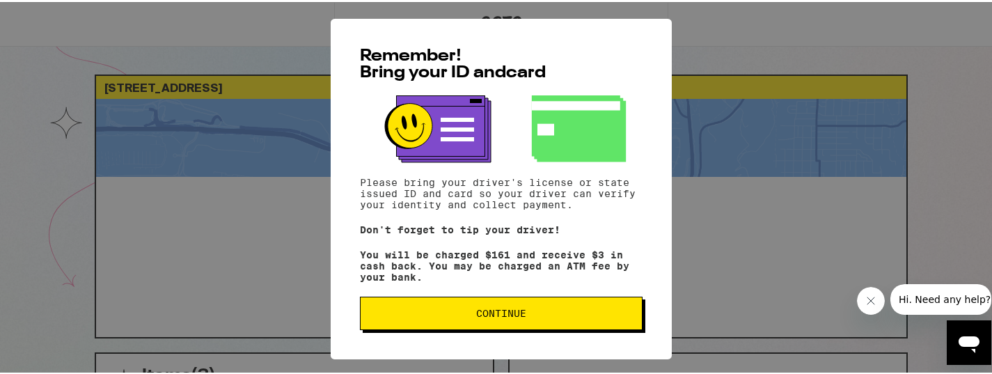
click at [525, 328] on button "Continue" at bounding box center [501, 310] width 283 height 33
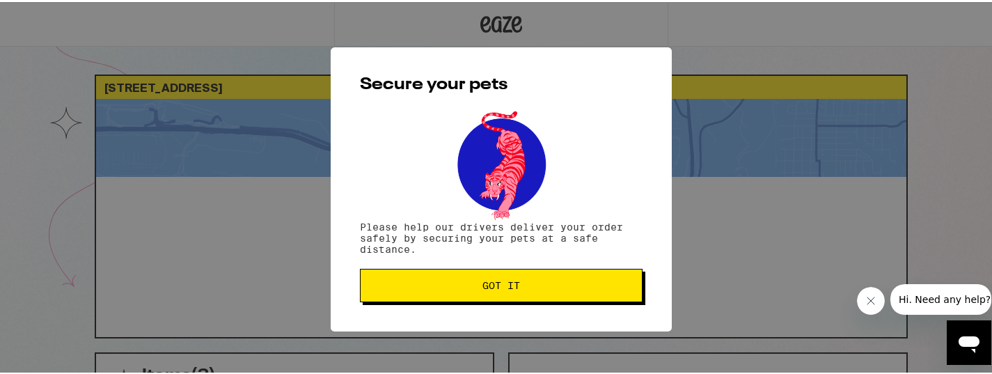
click at [519, 281] on span "Got it" at bounding box center [501, 283] width 259 height 10
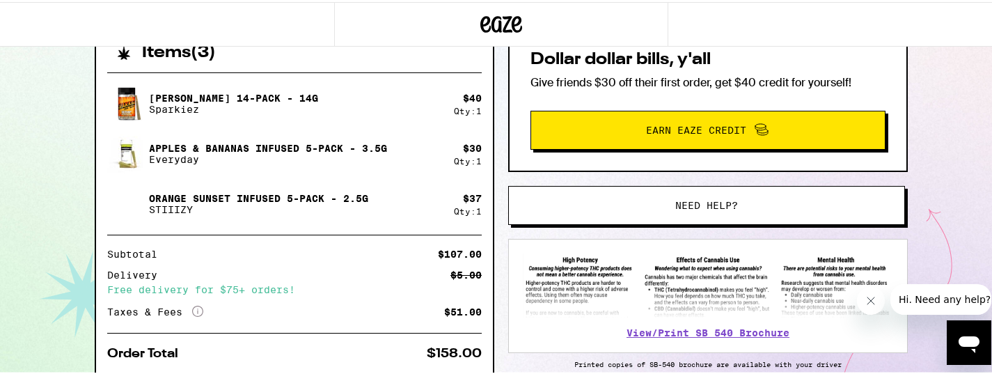
scroll to position [322, 0]
